Goal: Use online tool/utility: Utilize a website feature to perform a specific function

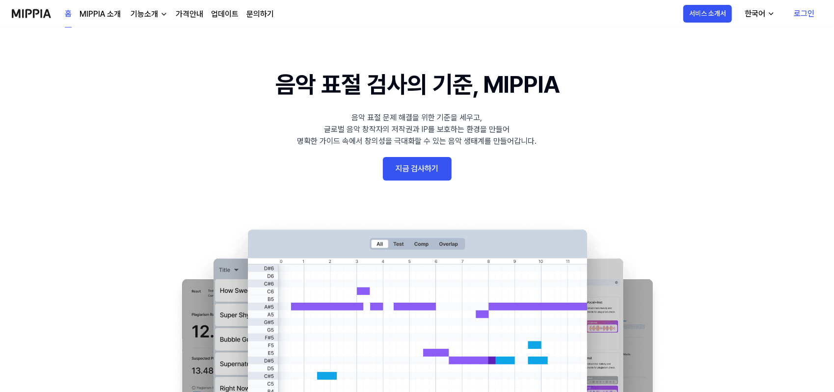
click at [415, 170] on link "지금 검사하기" at bounding box center [417, 169] width 69 height 24
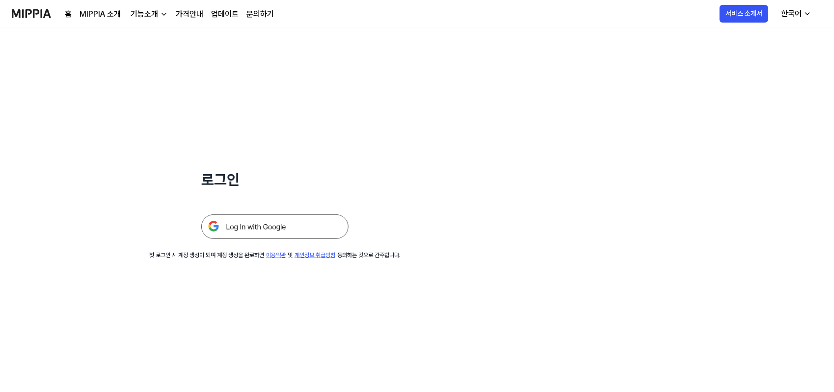
click at [281, 220] on img at bounding box center [274, 226] width 147 height 25
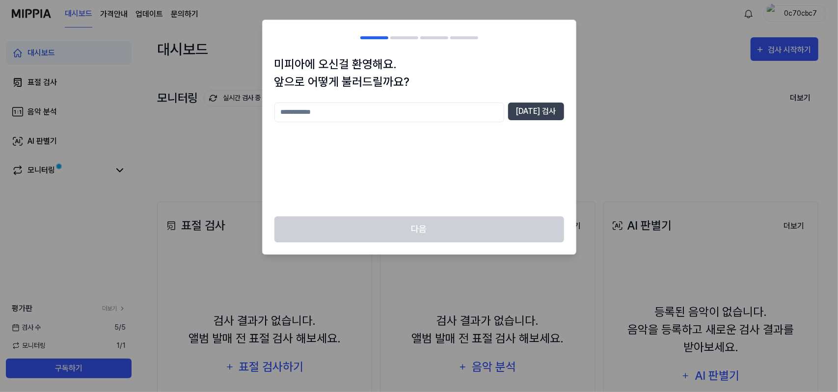
click at [462, 111] on input "text" at bounding box center [389, 113] width 230 height 20
type input "*"
type input "****"
click at [530, 108] on button "[DATE] 검사" at bounding box center [536, 112] width 56 height 18
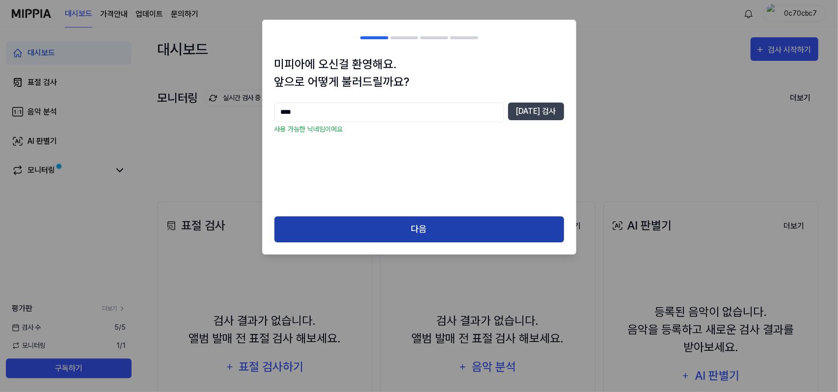
click at [473, 224] on button "다음" at bounding box center [419, 229] width 290 height 26
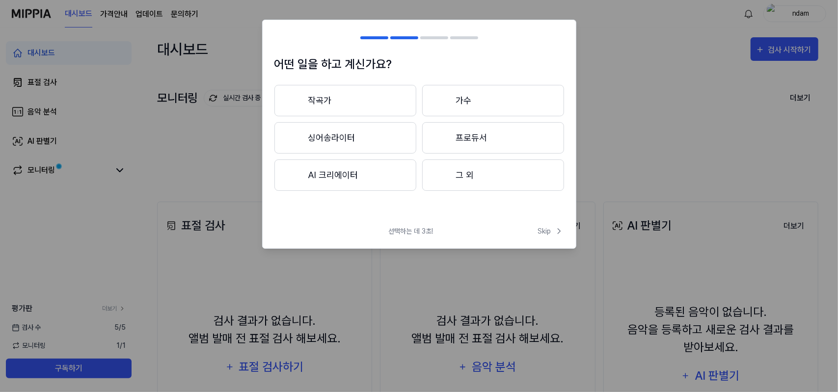
click at [525, 175] on button "그 외" at bounding box center [493, 174] width 142 height 31
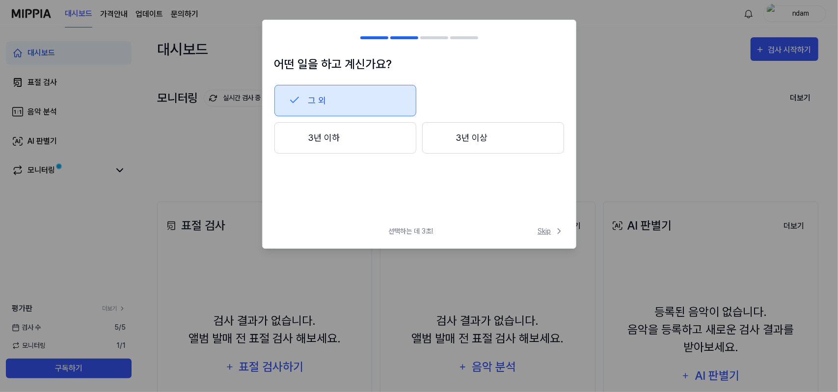
click at [553, 230] on span "Skip" at bounding box center [551, 231] width 26 height 10
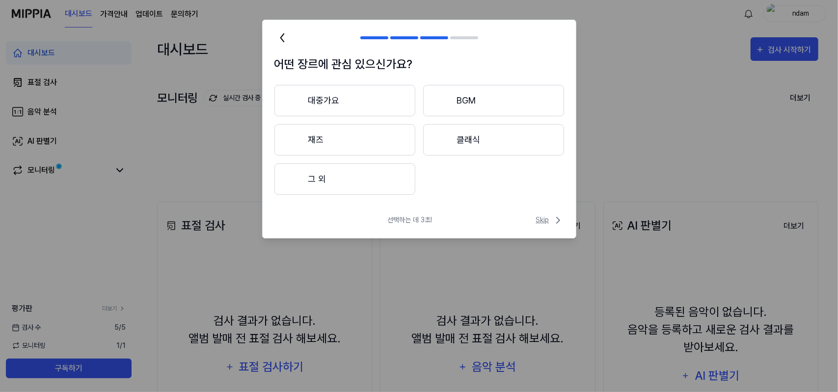
click at [548, 217] on span "Skip" at bounding box center [550, 220] width 28 height 12
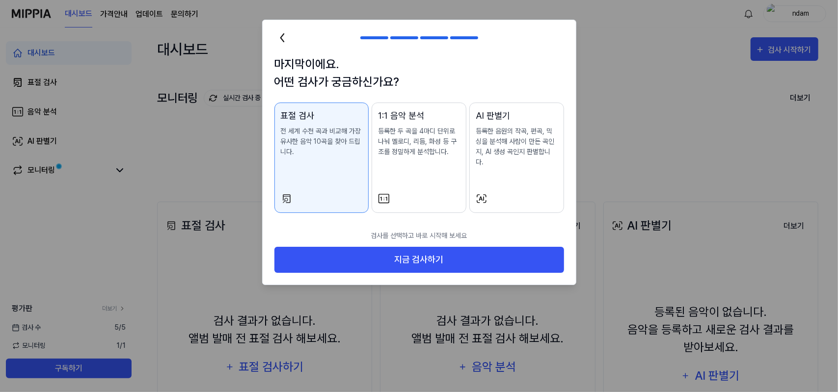
click at [525, 164] on div "AI 판별기 등록한 음원의 작곡, 편곡, 믹싱을 분석해 사람이 만든 곡인지, AI 생성 곡인지 판별합니다." at bounding box center [516, 148] width 82 height 78
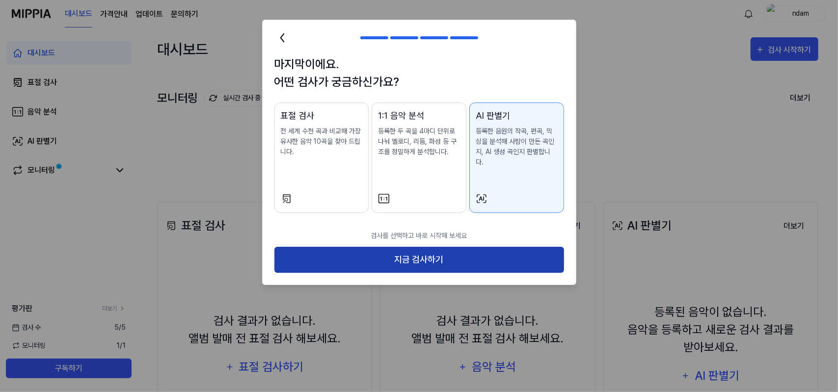
click at [505, 247] on button "지금 검사하기" at bounding box center [419, 260] width 290 height 26
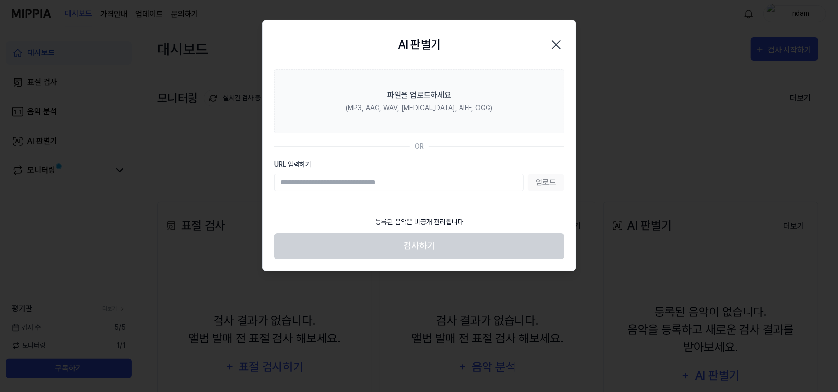
paste input "**********"
type input "**********"
click at [548, 177] on button "업로드" at bounding box center [545, 183] width 36 height 18
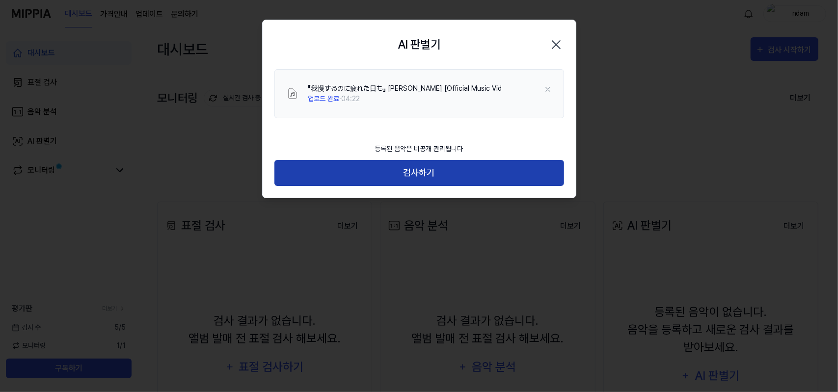
click at [523, 167] on button "검사하기" at bounding box center [419, 173] width 290 height 26
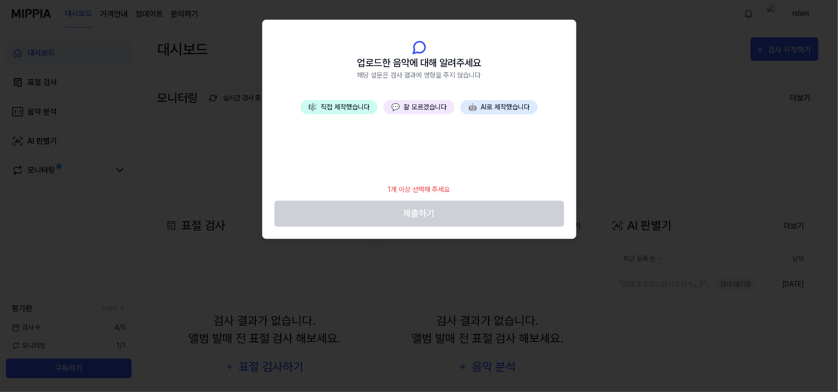
click at [489, 135] on div "🎼 직접 제작했습니다 💬 잘 모르겠습니다 🤖 AI로 제작했습니다" at bounding box center [419, 139] width 313 height 79
click at [430, 107] on button "💬 잘 모르겠습니다" at bounding box center [418, 107] width 71 height 14
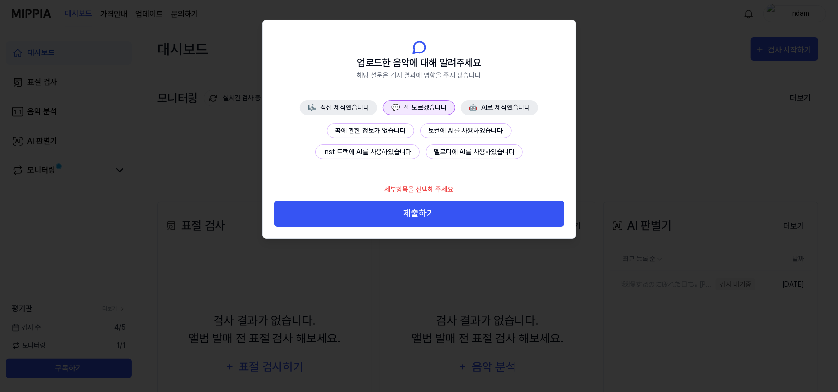
click at [400, 130] on button "곡에 관한 정보가 없습니다" at bounding box center [370, 130] width 87 height 15
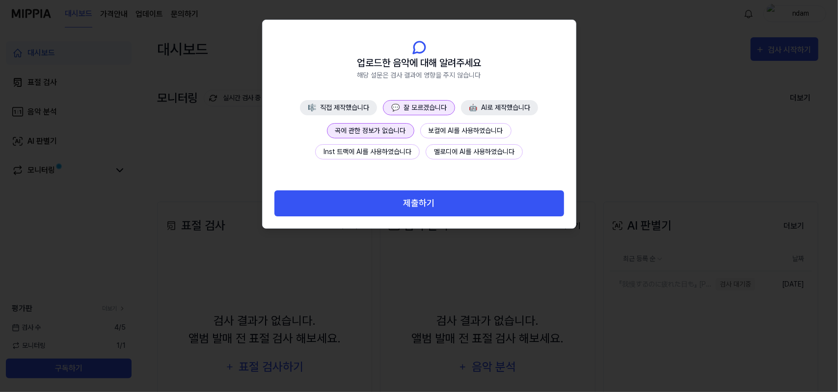
click at [420, 204] on button "제출하기" at bounding box center [419, 203] width 290 height 26
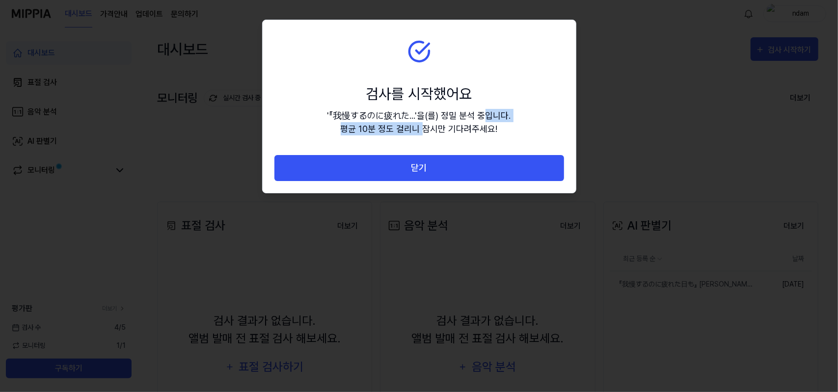
drag, startPoint x: 421, startPoint y: 127, endPoint x: 486, endPoint y: 110, distance: 67.5
click at [485, 110] on div "' 『我慢するのに疲れた... ' 을(를) 정밀 분석 중입니다. 평균 10분 정도 걸리니 잠시만 기다려주세요!" at bounding box center [419, 122] width 184 height 26
click at [499, 111] on div "' 『我慢するのに疲れた... ' 을(를) 정밀 분석 중입니다. 평균 10분 정도 걸리니 잠시만 기다려주세요!" at bounding box center [419, 122] width 184 height 26
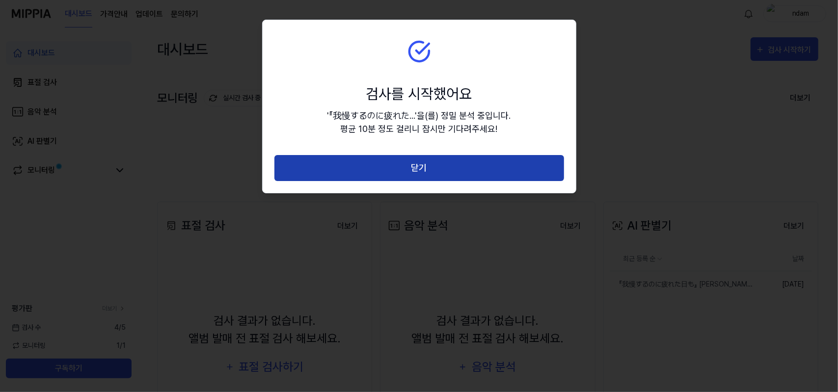
click at [487, 158] on button "닫기" at bounding box center [419, 168] width 290 height 26
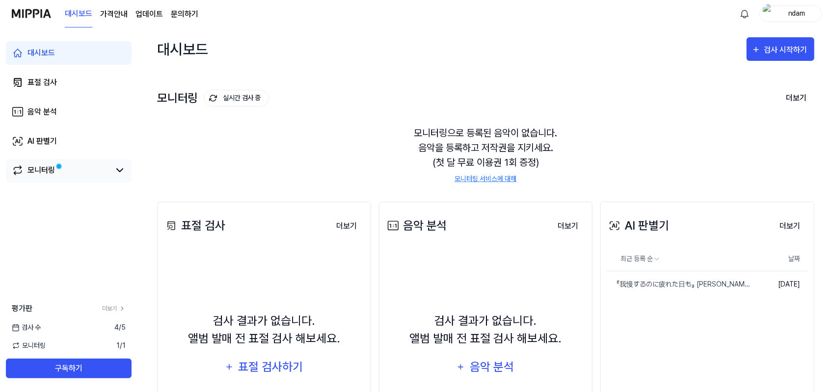
click at [102, 163] on div "모니터링" at bounding box center [69, 171] width 126 height 24
click at [103, 172] on link "모니터링" at bounding box center [61, 170] width 98 height 12
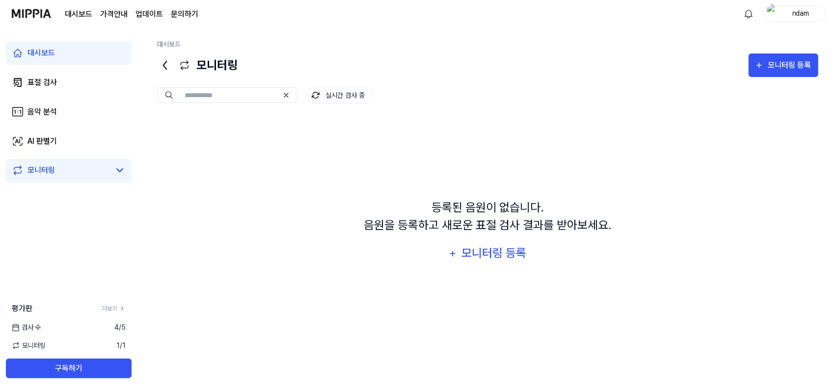
click at [86, 52] on link "대시보드" at bounding box center [69, 53] width 126 height 24
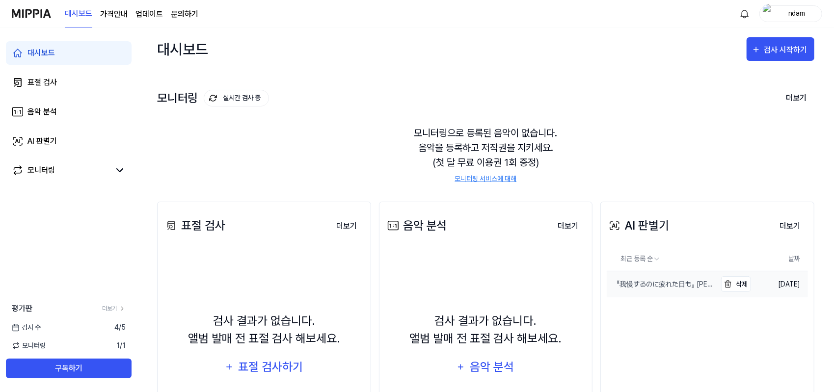
scroll to position [82, 0]
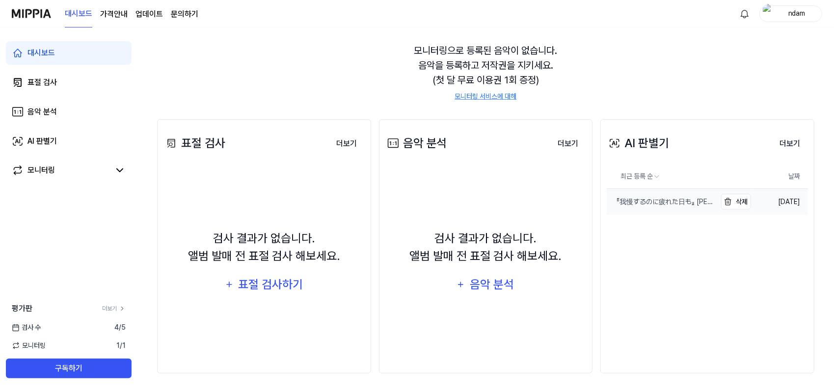
click at [694, 201] on div "『我慢するのに疲れた日も』 [PERSON_NAME] 【Official Music Vid" at bounding box center [661, 202] width 109 height 10
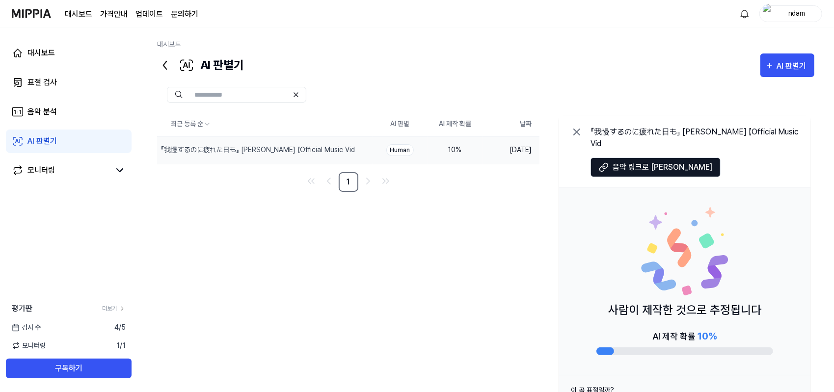
scroll to position [38, 0]
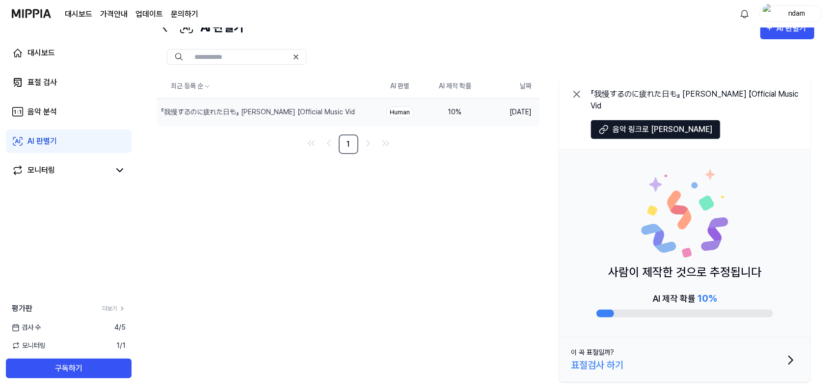
click at [780, 358] on button "이 곡 표절일까? 표절검사 하기" at bounding box center [684, 360] width 251 height 45
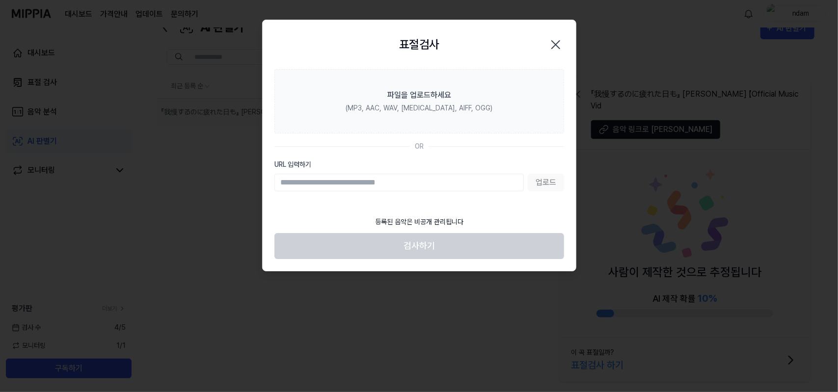
click at [561, 45] on icon "button" at bounding box center [556, 45] width 16 height 16
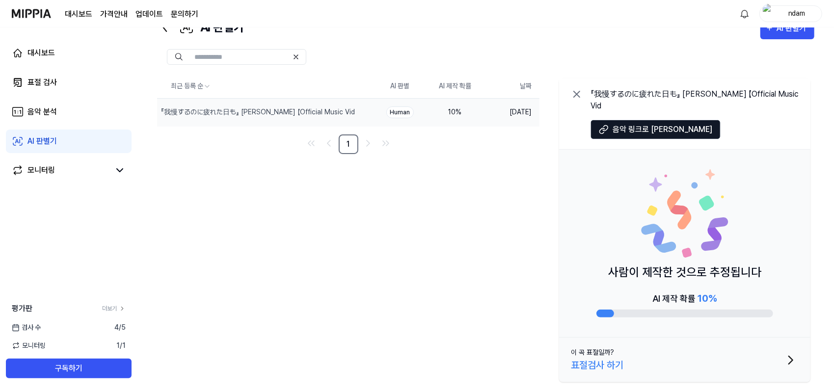
scroll to position [0, 0]
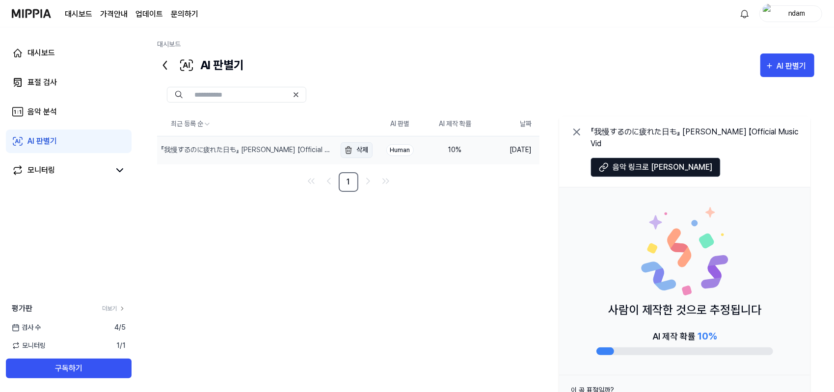
click at [356, 149] on button "삭제" at bounding box center [357, 150] width 32 height 16
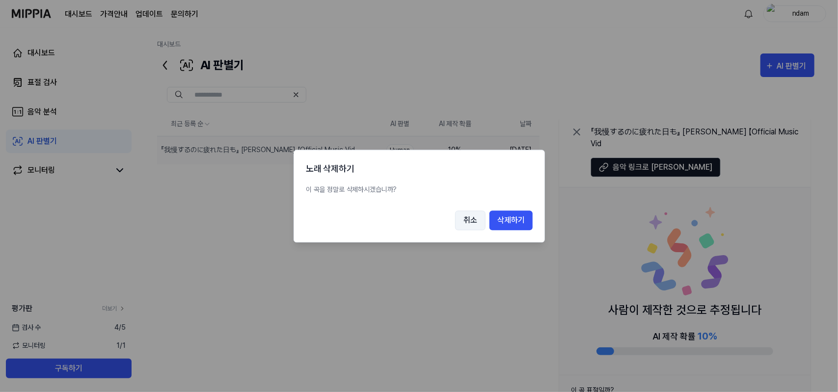
click at [472, 225] on button "취소" at bounding box center [470, 221] width 30 height 20
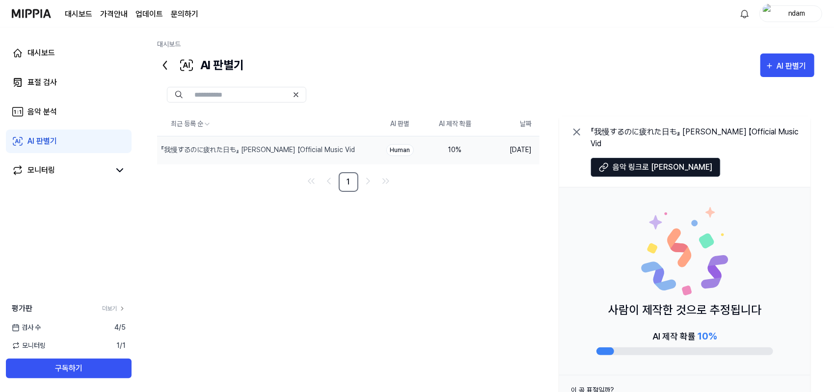
click at [226, 98] on input "text" at bounding box center [241, 94] width 94 height 9
click at [781, 73] on button "AI 판별기" at bounding box center [787, 65] width 54 height 24
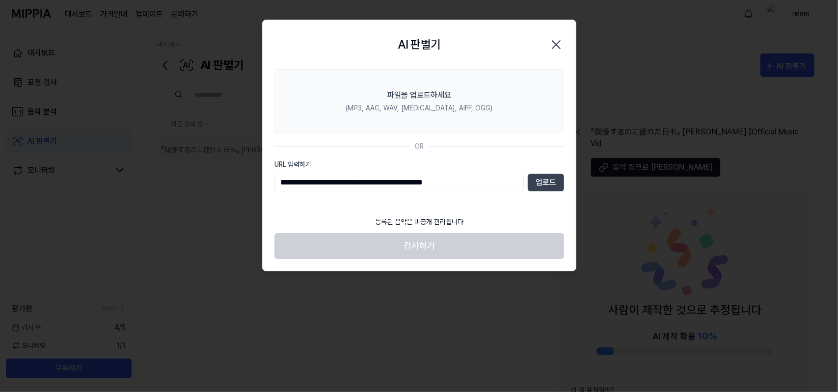
type input "**********"
click at [524, 203] on section "**********" at bounding box center [419, 140] width 313 height 142
click at [549, 182] on button "업로드" at bounding box center [545, 183] width 36 height 18
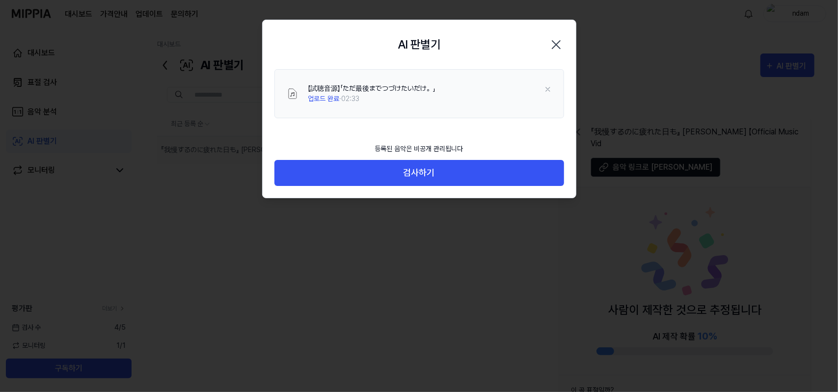
click at [474, 98] on div "【試聴音源】「ただ最後までつづけたいだけ。」 업로드 완료 · 02:33" at bounding box center [429, 93] width 243 height 21
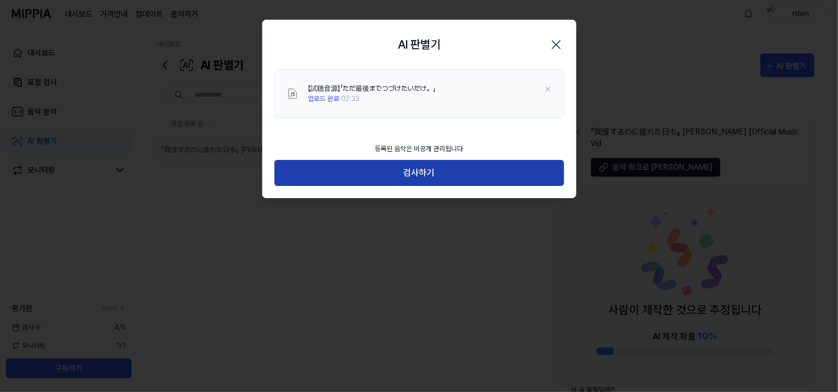
click at [475, 176] on button "검사하기" at bounding box center [419, 173] width 290 height 26
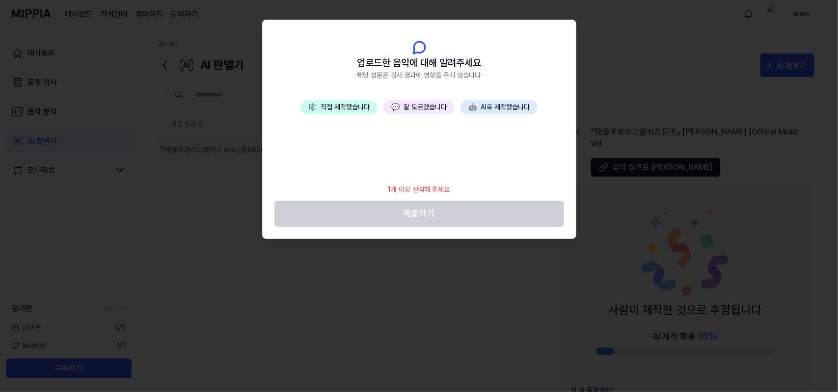
click at [422, 107] on button "💬 잘 모르겠습니다" at bounding box center [418, 107] width 71 height 14
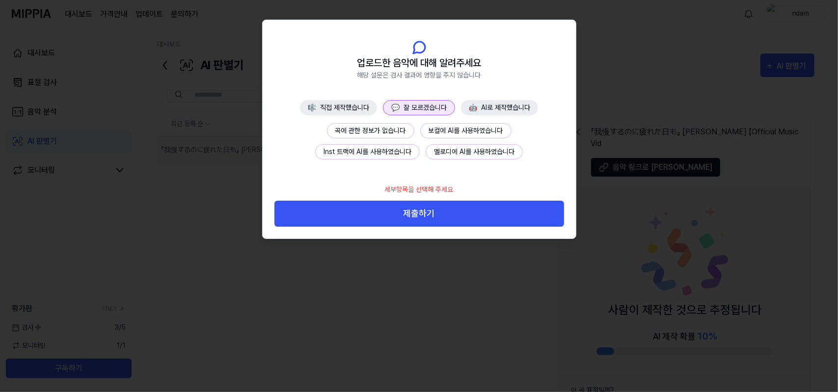
click at [391, 127] on button "곡에 관한 정보가 없습니다" at bounding box center [370, 130] width 87 height 15
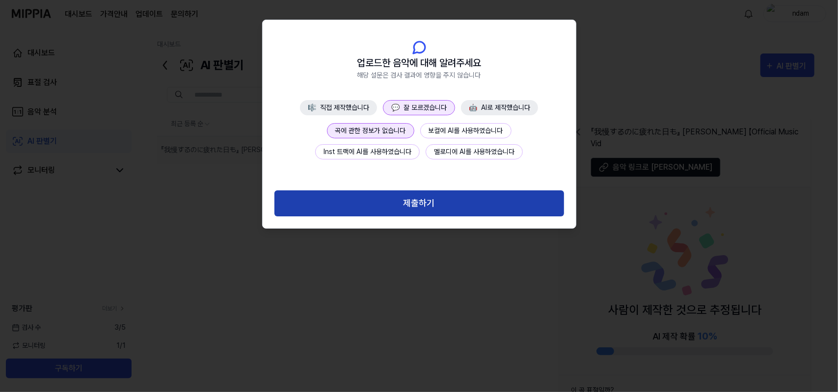
click at [449, 203] on button "제출하기" at bounding box center [419, 203] width 290 height 26
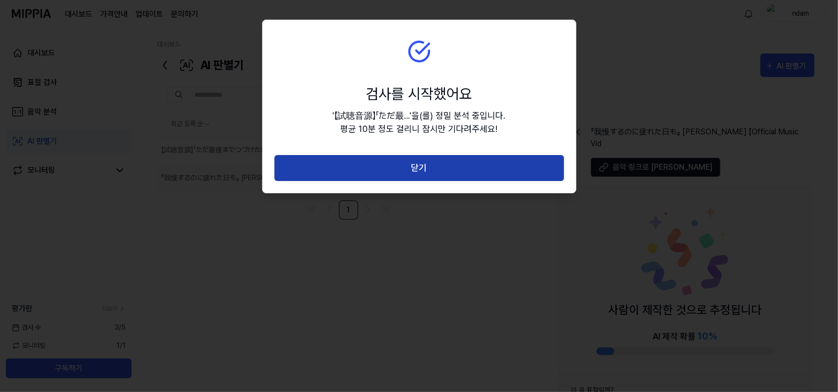
click at [452, 170] on button "닫기" at bounding box center [419, 168] width 290 height 26
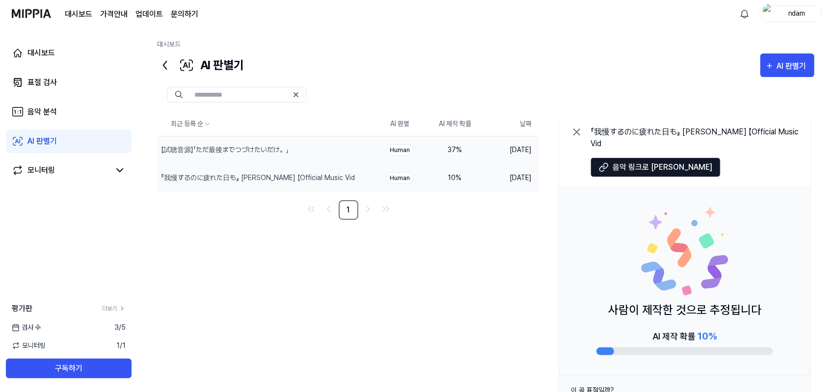
click at [469, 150] on div "37 %" at bounding box center [454, 150] width 39 height 10
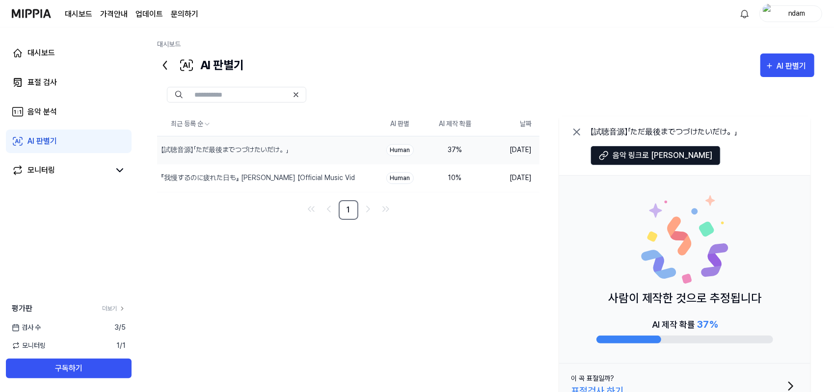
click at [469, 150] on div "37 %" at bounding box center [454, 150] width 39 height 10
click at [362, 150] on button "삭제" at bounding box center [357, 150] width 32 height 16
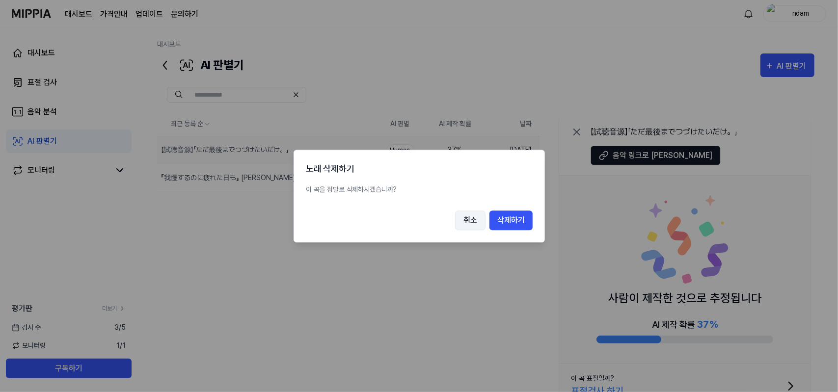
click at [469, 222] on button "취소" at bounding box center [470, 221] width 30 height 20
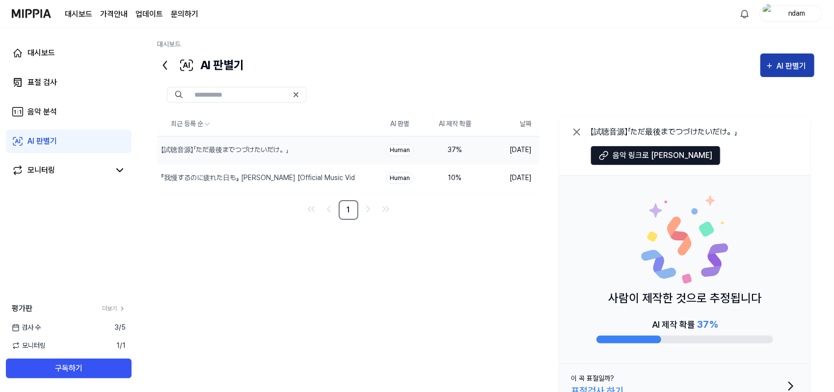
click at [791, 63] on div "AI 판별기" at bounding box center [793, 66] width 32 height 13
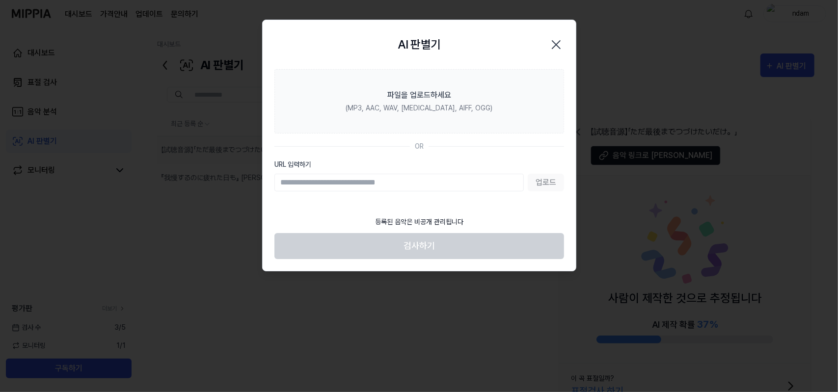
click at [406, 184] on input "URL 입력하기" at bounding box center [398, 183] width 249 height 18
type input "**********"
drag, startPoint x: 461, startPoint y: 138, endPoint x: 485, endPoint y: 170, distance: 40.3
click at [461, 138] on section "**********" at bounding box center [419, 140] width 313 height 142
click at [522, 182] on input "**********" at bounding box center [398, 183] width 249 height 18
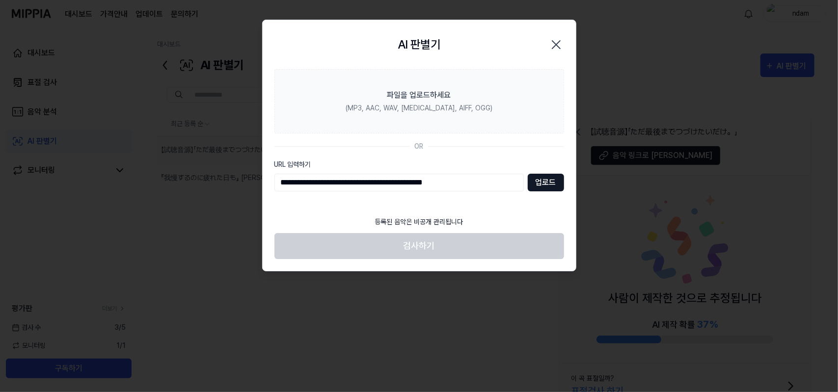
click at [556, 184] on button "업로드" at bounding box center [545, 183] width 36 height 18
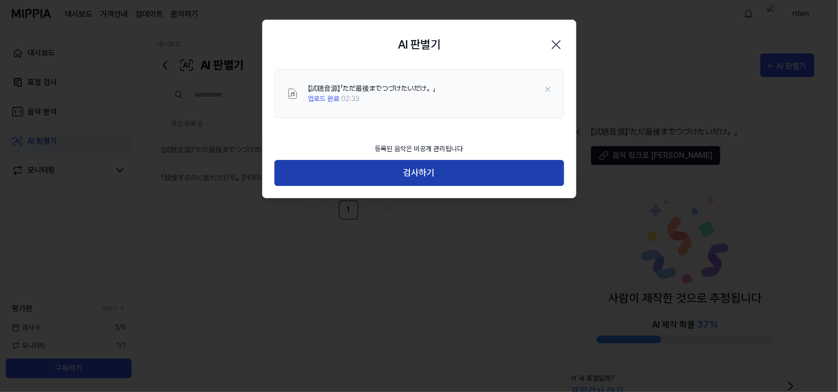
click at [508, 169] on button "검사하기" at bounding box center [419, 173] width 290 height 26
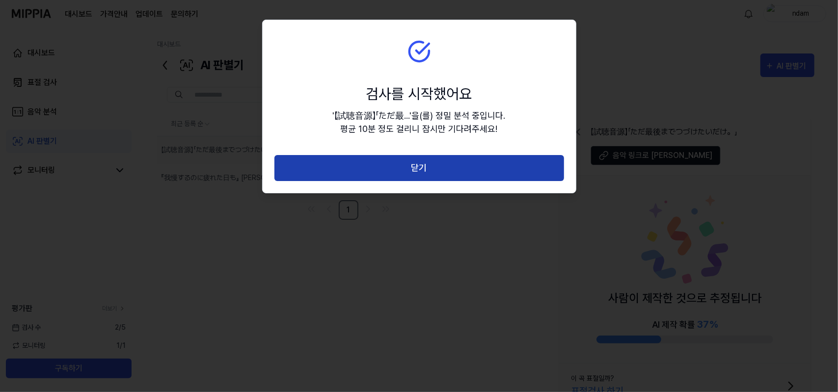
click at [499, 169] on button "닫기" at bounding box center [419, 168] width 290 height 26
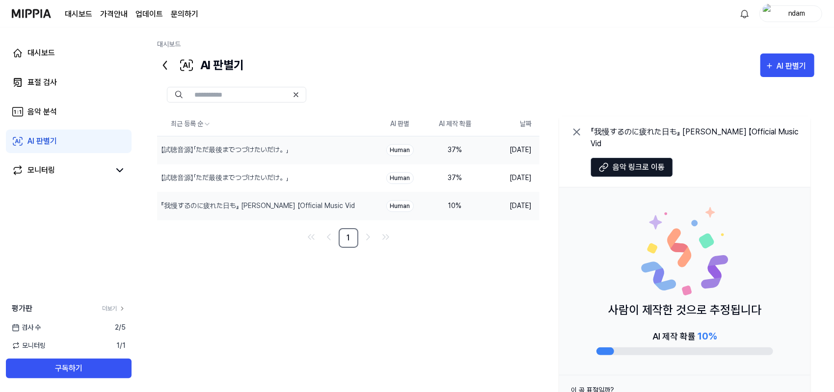
click at [464, 150] on div "37 %" at bounding box center [454, 150] width 39 height 10
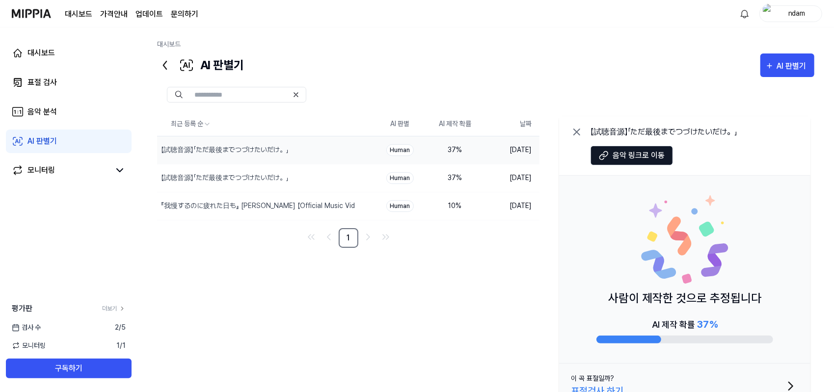
click at [255, 97] on input "text" at bounding box center [241, 94] width 94 height 9
click at [799, 64] on div "AI 판별기" at bounding box center [793, 66] width 32 height 13
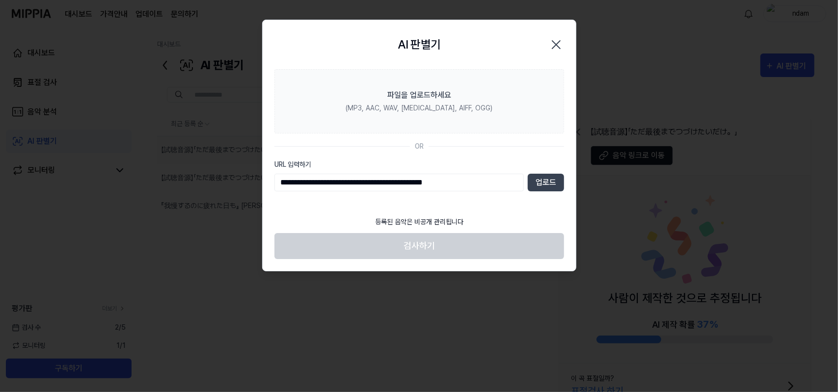
type input "**********"
click at [572, 176] on section "**********" at bounding box center [419, 140] width 313 height 142
click at [549, 181] on button "업로드" at bounding box center [545, 183] width 36 height 18
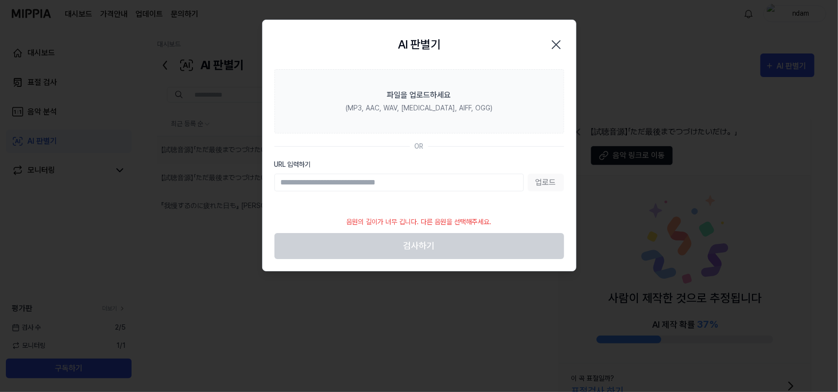
click at [560, 44] on icon "button" at bounding box center [556, 45] width 16 height 16
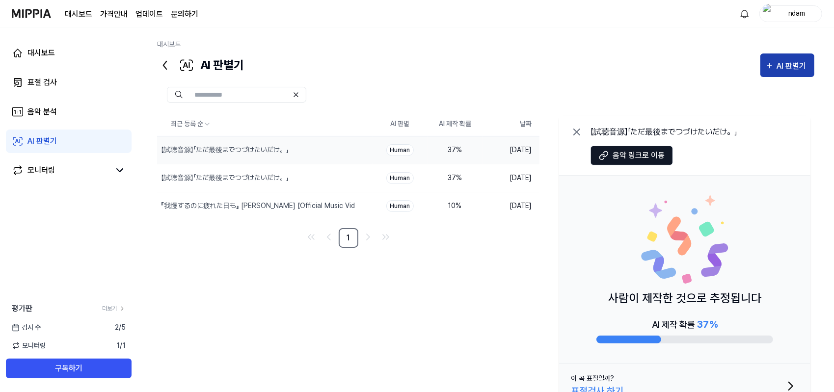
click at [788, 55] on button "AI 판별기" at bounding box center [787, 65] width 54 height 24
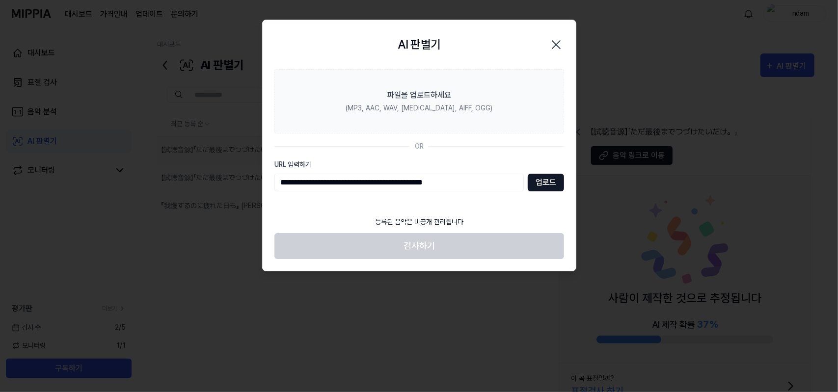
type input "**********"
click at [544, 188] on button "업로드" at bounding box center [545, 183] width 36 height 18
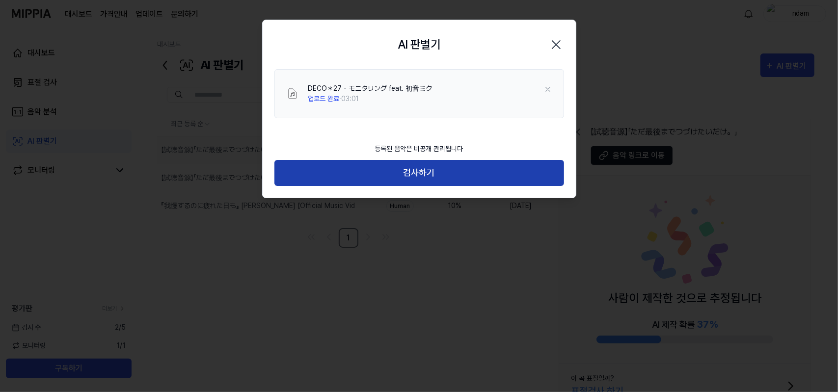
click at [464, 173] on button "검사하기" at bounding box center [419, 173] width 290 height 26
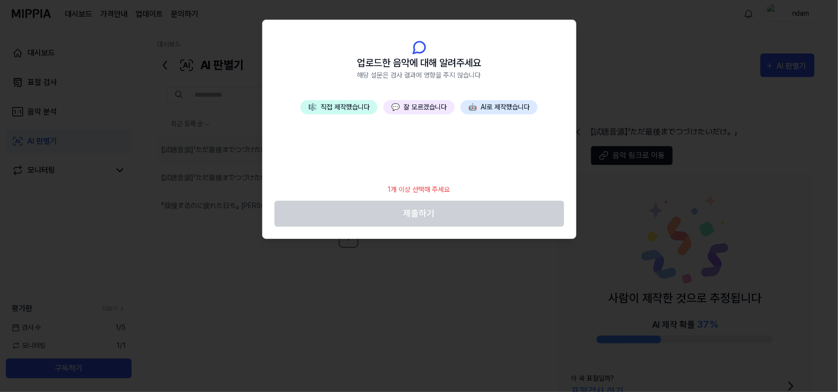
click at [438, 89] on header "업로드한 음악에 대해 알려주세요 해당 설문은 검사 결과에 영향을 주지 않습니다" at bounding box center [419, 60] width 313 height 80
click at [427, 106] on button "💬 잘 모르겠습니다" at bounding box center [418, 107] width 71 height 14
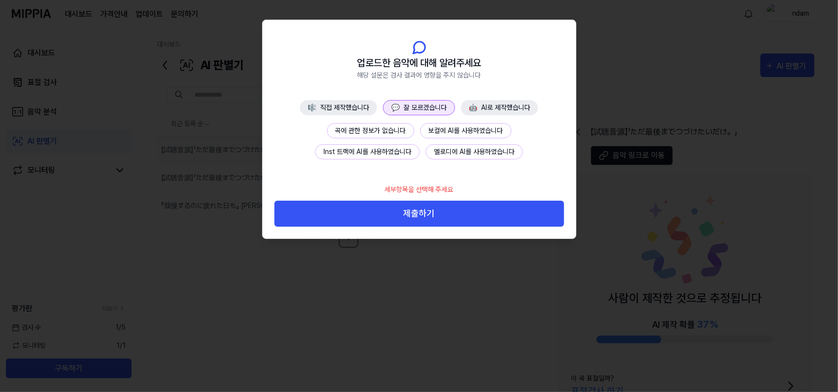
click at [384, 126] on button "곡에 관한 정보가 없습니다" at bounding box center [370, 130] width 87 height 15
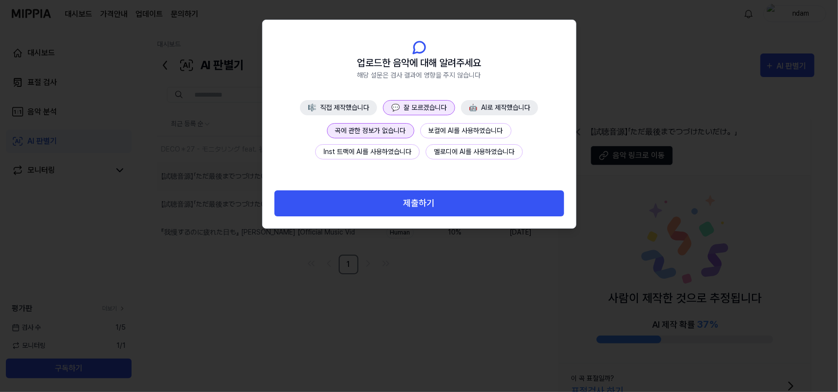
click at [396, 126] on button "곡에 관한 정보가 없습니다" at bounding box center [370, 130] width 87 height 15
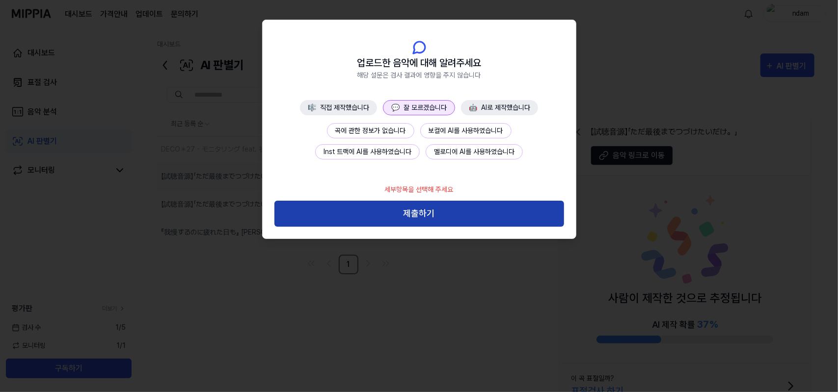
click at [425, 216] on button "제출하기" at bounding box center [419, 214] width 290 height 26
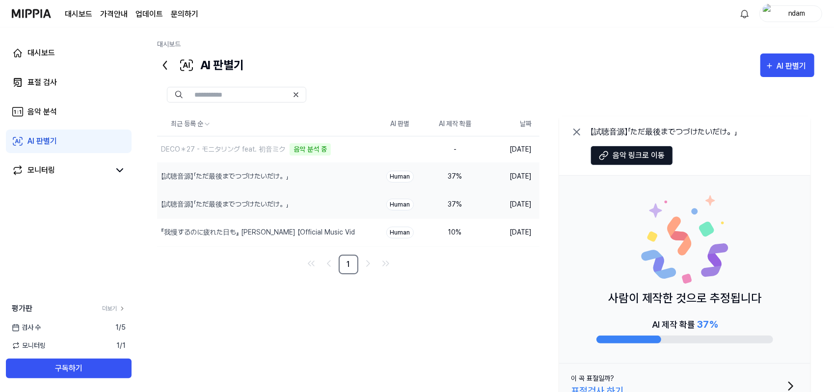
drag, startPoint x: 425, startPoint y: 216, endPoint x: 422, endPoint y: 207, distance: 9.6
click at [434, 282] on div "최근 등록 순 AI 판별 AI 제작 확률 날짜 DECO＊27 - モニタリング feat. 初音ミク 음악 분석 중 삭제 - 2025.08.31. …" at bounding box center [485, 262] width 657 height 300
drag, startPoint x: 425, startPoint y: 281, endPoint x: 432, endPoint y: 271, distance: 11.7
